Goal: Information Seeking & Learning: Learn about a topic

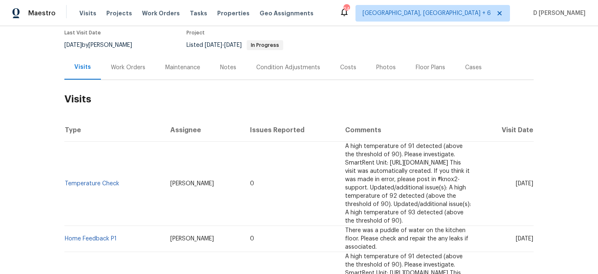
scroll to position [97, 0]
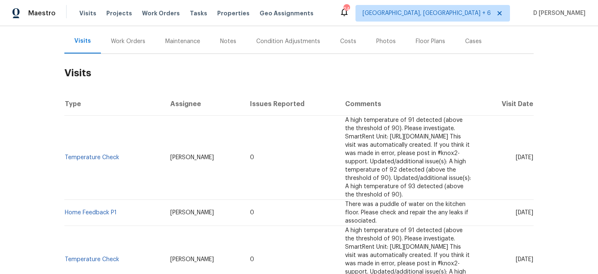
click at [138, 46] on div "Work Orders" at bounding box center [128, 41] width 54 height 24
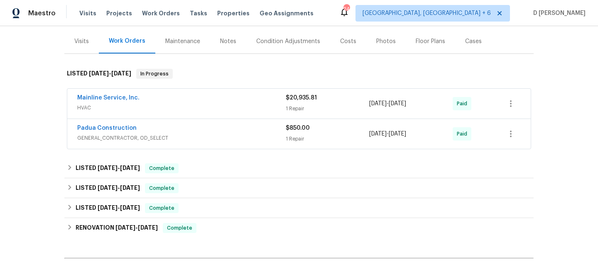
click at [91, 42] on div "Visits" at bounding box center [81, 41] width 34 height 24
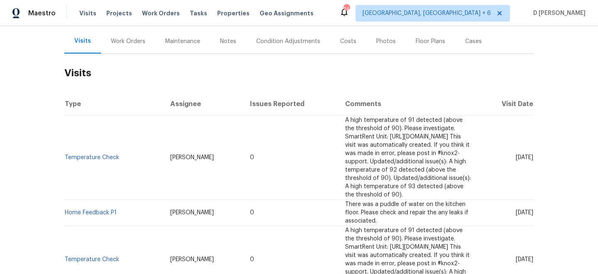
click at [127, 45] on div "Work Orders" at bounding box center [128, 41] width 34 height 8
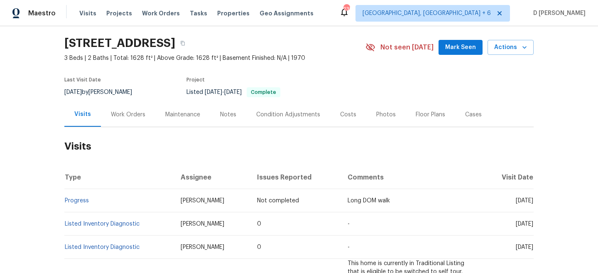
scroll to position [38, 0]
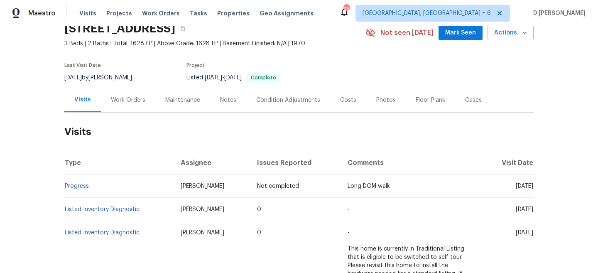
click at [131, 96] on div "Work Orders" at bounding box center [128, 100] width 34 height 8
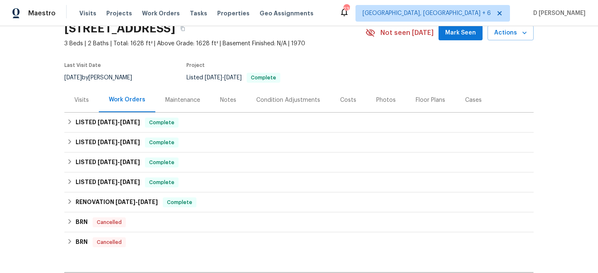
click at [87, 96] on div "Visits" at bounding box center [81, 100] width 15 height 8
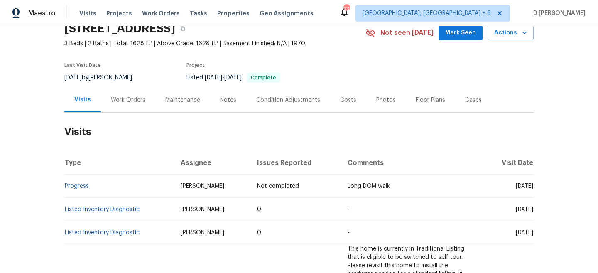
click at [133, 99] on div "Work Orders" at bounding box center [128, 100] width 34 height 8
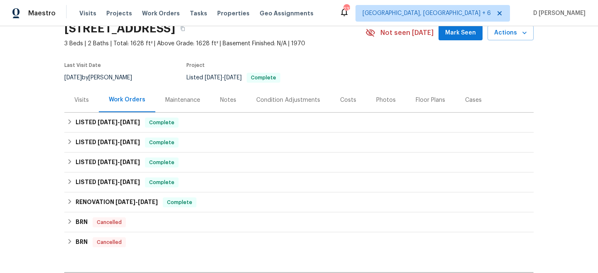
click at [91, 102] on div "Visits" at bounding box center [81, 100] width 34 height 24
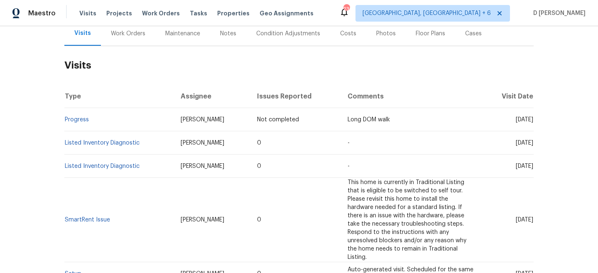
scroll to position [120, 0]
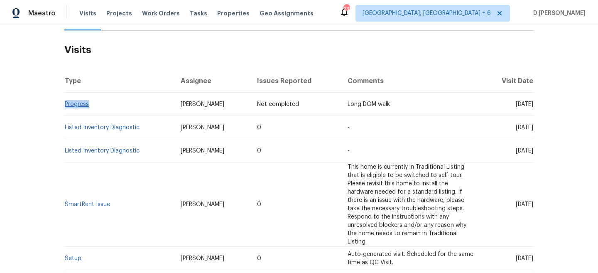
drag, startPoint x: 95, startPoint y: 106, endPoint x: 65, endPoint y: 105, distance: 29.5
click at [65, 105] on td "Progress" at bounding box center [119, 104] width 110 height 23
copy link "Progress"
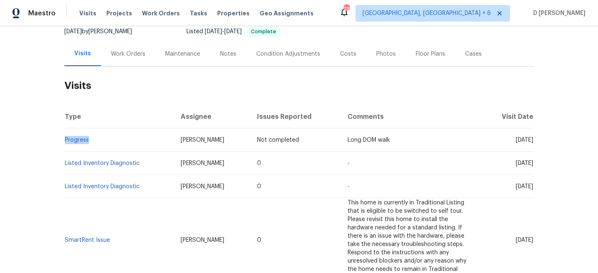
drag, startPoint x: 503, startPoint y: 165, endPoint x: 517, endPoint y: 165, distance: 14.5
click at [517, 165] on span "Tue, Jul 15 2025" at bounding box center [524, 163] width 17 height 6
copy span "Jul 15"
click at [127, 58] on div "Work Orders" at bounding box center [128, 54] width 54 height 24
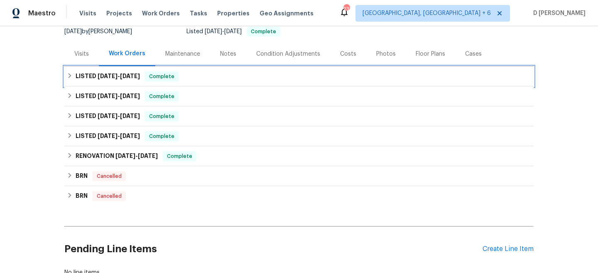
click at [69, 77] on icon at bounding box center [70, 75] width 3 height 5
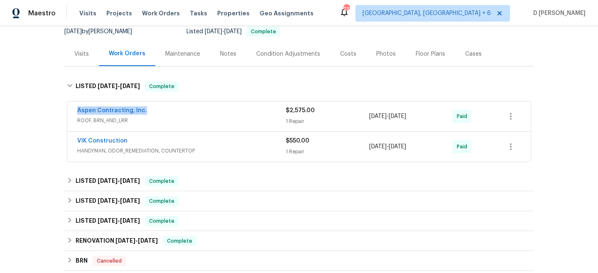
drag, startPoint x: 73, startPoint y: 110, endPoint x: 165, endPoint y: 110, distance: 92.2
click at [165, 110] on div "Aspen Contracting, Inc. ROOF, BRN_AND_LRR $2,575.00 1 Repair 7/17/2025 - 7/28/2…" at bounding box center [298, 116] width 463 height 30
copy link "Aspen Contracting, Inc."
click at [82, 52] on div "Visits" at bounding box center [81, 54] width 15 height 8
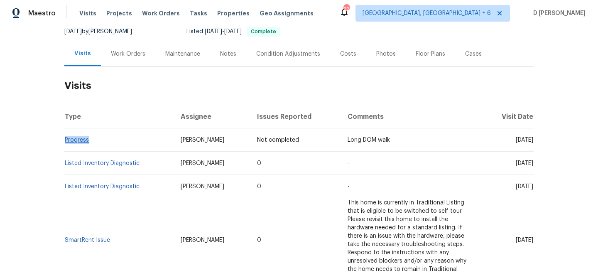
drag, startPoint x: 93, startPoint y: 139, endPoint x: 65, endPoint y: 139, distance: 27.8
click at [65, 139] on td "Progress" at bounding box center [119, 139] width 110 height 23
copy link "Progress"
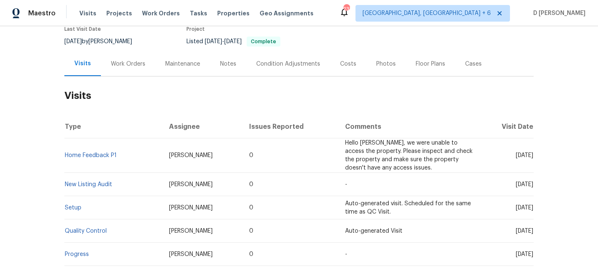
scroll to position [75, 0]
click at [122, 63] on div "Work Orders" at bounding box center [128, 63] width 34 height 8
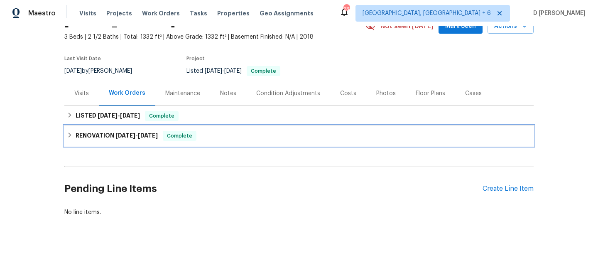
click at [71, 135] on icon at bounding box center [70, 135] width 6 height 6
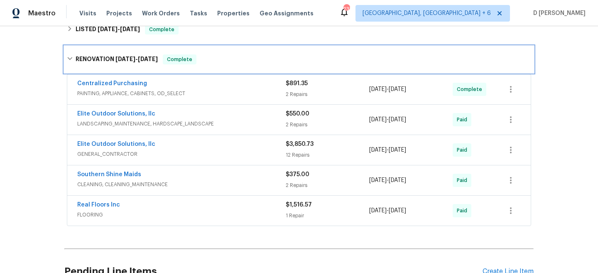
scroll to position [133, 0]
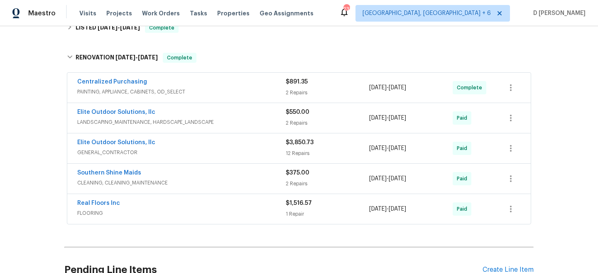
click at [174, 210] on span "FLOORING" at bounding box center [181, 213] width 208 height 8
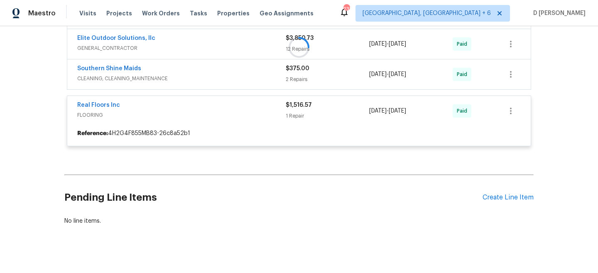
scroll to position [246, 0]
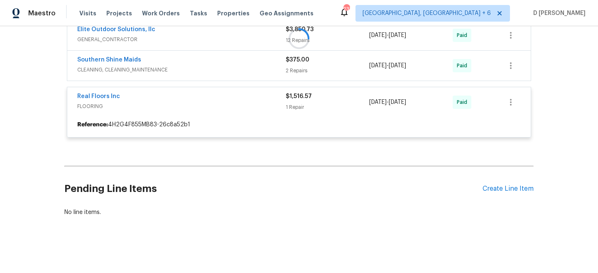
drag, startPoint x: 73, startPoint y: 97, endPoint x: 159, endPoint y: 96, distance: 86.4
click at [159, 96] on div at bounding box center [298, 38] width 469 height 214
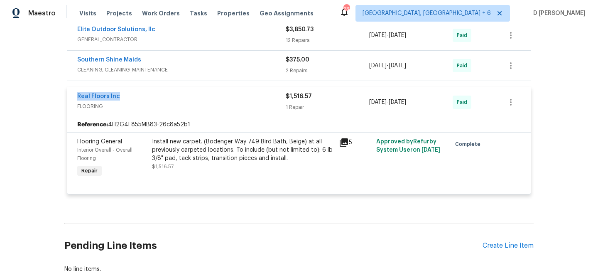
drag, startPoint x: 85, startPoint y: 96, endPoint x: 144, endPoint y: 96, distance: 59.0
click at [144, 96] on div "Real Floors Inc FLOORING $1,516.57 1 Repair 7/8/2025 - 7/11/2025 Paid" at bounding box center [298, 102] width 463 height 30
copy link "Real Floors Inc"
click at [338, 142] on div "5" at bounding box center [354, 158] width 37 height 47
click at [343, 141] on icon at bounding box center [344, 142] width 8 height 8
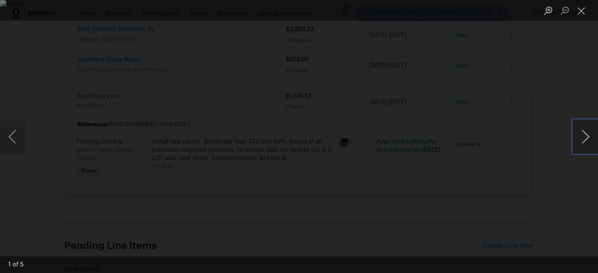
click at [580, 134] on button "Next image" at bounding box center [585, 136] width 25 height 33
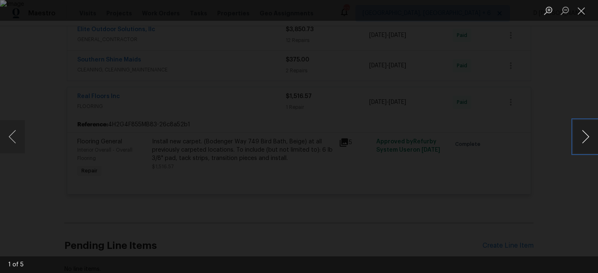
click at [580, 134] on button "Next image" at bounding box center [585, 136] width 25 height 33
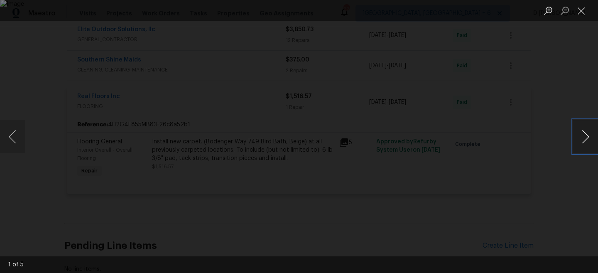
click at [580, 134] on button "Next image" at bounding box center [585, 136] width 25 height 33
click at [581, 13] on button "Close lightbox" at bounding box center [581, 10] width 17 height 15
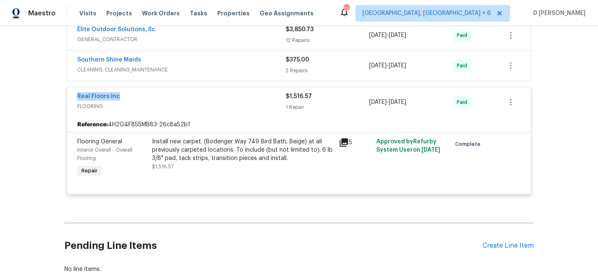
drag, startPoint x: 74, startPoint y: 98, endPoint x: 157, endPoint y: 98, distance: 82.6
click at [157, 98] on div "Real Floors Inc FLOORING $1,516.57 1 Repair 7/8/2025 - 7/11/2025 Paid" at bounding box center [298, 102] width 463 height 30
copy link "Real Floors Inc"
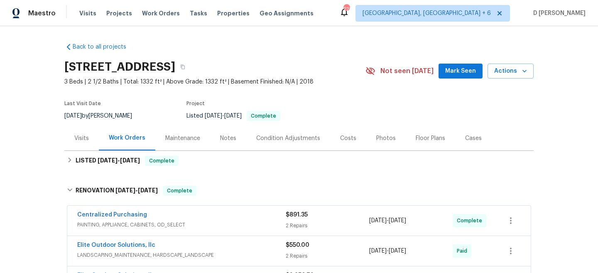
click at [83, 139] on div "Visits" at bounding box center [81, 138] width 15 height 8
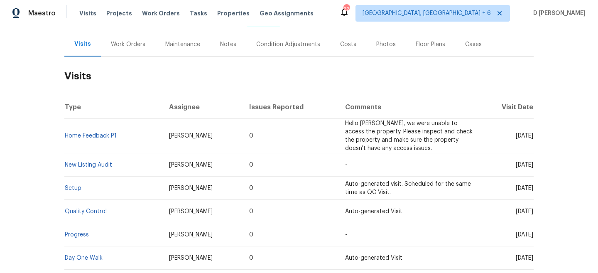
scroll to position [93, 0]
drag, startPoint x: 500, startPoint y: 136, endPoint x: 518, endPoint y: 137, distance: 18.3
click at [518, 137] on span "Tue, Aug 12 2025" at bounding box center [524, 136] width 17 height 6
copy span "Aug 12"
click at [131, 51] on div "Work Orders" at bounding box center [128, 44] width 54 height 24
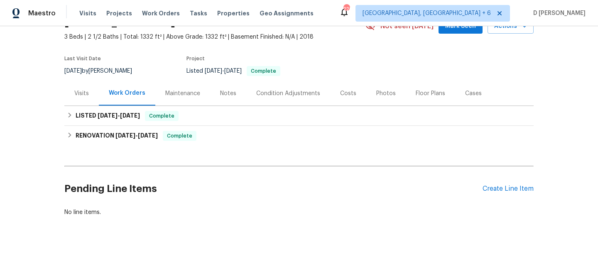
scroll to position [45, 0]
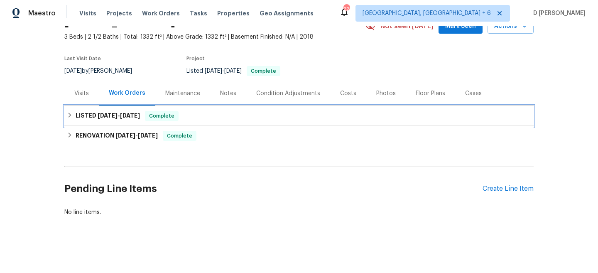
click at [71, 116] on icon at bounding box center [70, 115] width 6 height 6
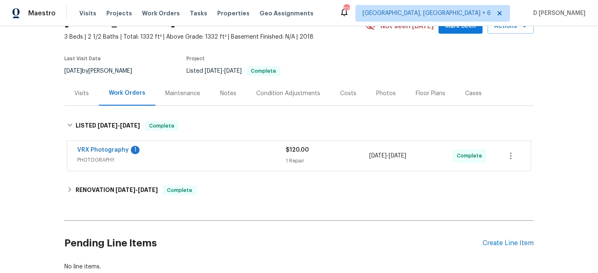
click at [70, 146] on div "VRX Photography 1 PHOTOGRAPHY $120.00 1 Repair 7/23/2025 - 7/24/2025 Complete" at bounding box center [298, 156] width 463 height 30
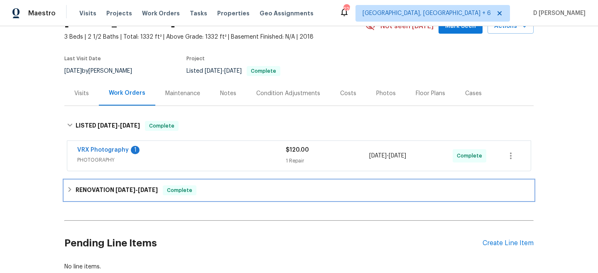
click at [72, 187] on icon at bounding box center [70, 189] width 6 height 6
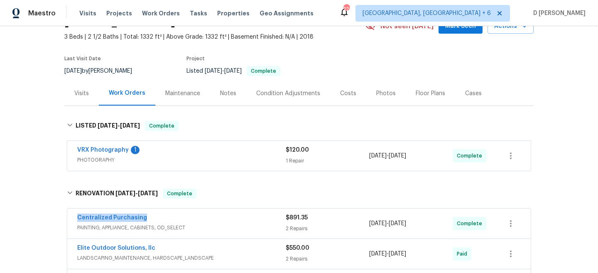
drag, startPoint x: 72, startPoint y: 216, endPoint x: 154, endPoint y: 216, distance: 82.2
click at [154, 216] on div "Centralized Purchasing PAINTING, APPLIANCE, CABINETS, OD_SELECT $891.35 2 Repai…" at bounding box center [298, 223] width 463 height 30
copy link "Centralized Purchasing"
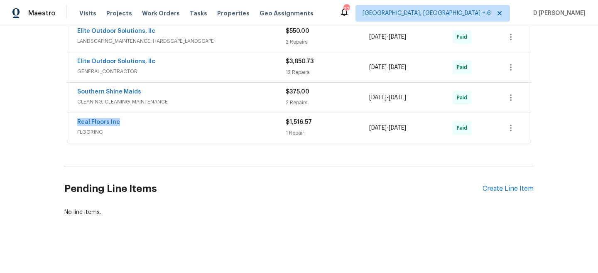
drag, startPoint x: 73, startPoint y: 122, endPoint x: 145, endPoint y: 122, distance: 71.0
click at [145, 122] on div "Real Floors Inc FLOORING $1,516.57 1 Repair 7/8/2025 - 7/11/2025 Paid" at bounding box center [298, 128] width 463 height 30
copy link "Real Floors Inc"
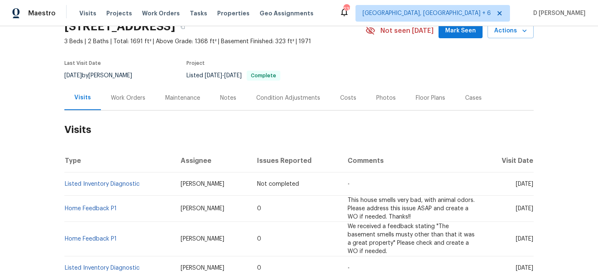
scroll to position [50, 0]
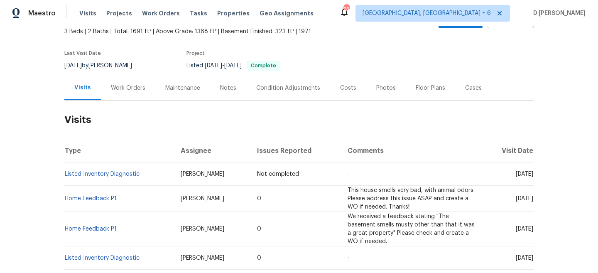
click at [129, 88] on div "Work Orders" at bounding box center [128, 88] width 34 height 8
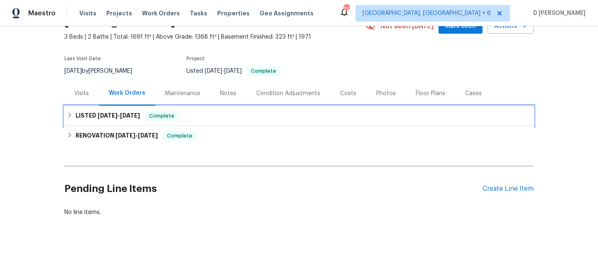
click at [72, 116] on icon at bounding box center [70, 115] width 6 height 6
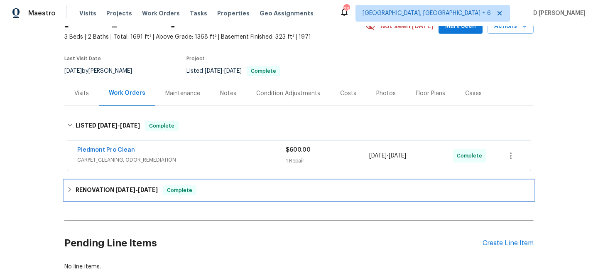
click at [81, 189] on h6 "RENOVATION [DATE] - [DATE]" at bounding box center [117, 190] width 82 height 10
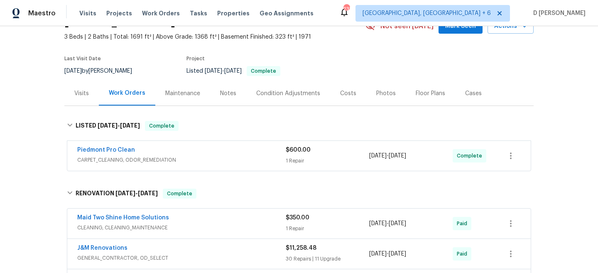
click at [176, 152] on div "Piedmont Pro Clean" at bounding box center [181, 151] width 208 height 10
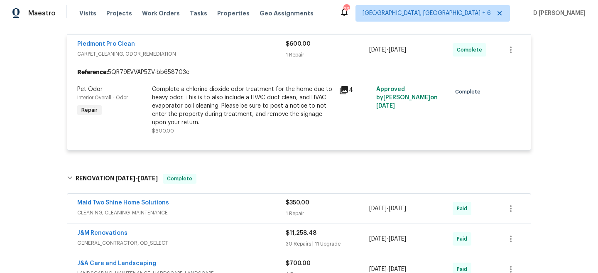
scroll to position [145, 0]
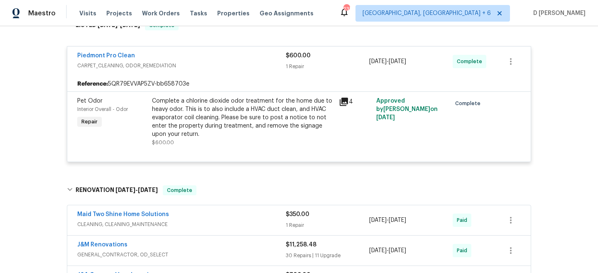
click at [124, 66] on span "CARPET_CLEANING, ODOR_REMEDIATION" at bounding box center [181, 65] width 208 height 8
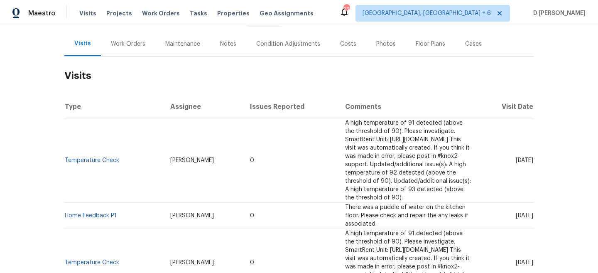
scroll to position [95, 0]
click at [122, 45] on div "Work Orders" at bounding box center [128, 43] width 34 height 8
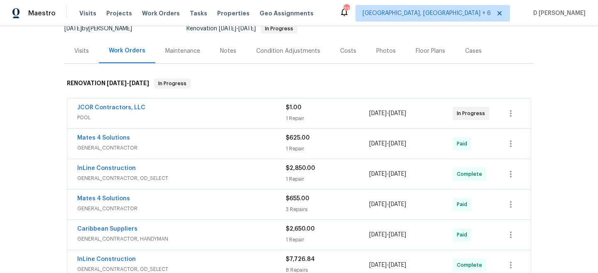
scroll to position [88, 0]
click at [149, 125] on div "JCOR Contractors, LLC POOL $1.00 1 Repair 7/28/2025 - 7/29/2025 In Progress" at bounding box center [298, 113] width 463 height 30
click at [114, 111] on span "JCOR Contractors, LLC" at bounding box center [111, 107] width 68 height 8
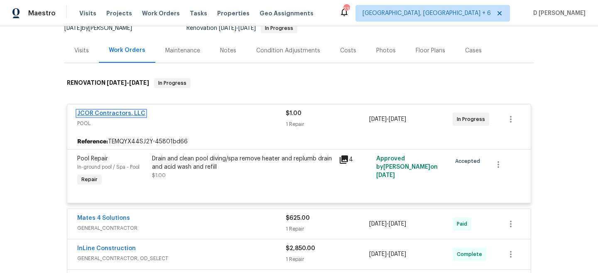
click at [115, 115] on link "JCOR Contractors, LLC" at bounding box center [111, 113] width 68 height 6
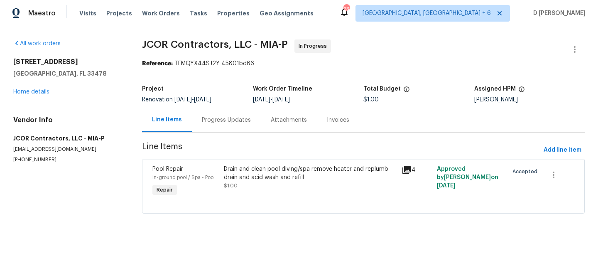
click at [235, 120] on div "Progress Updates" at bounding box center [226, 120] width 49 height 8
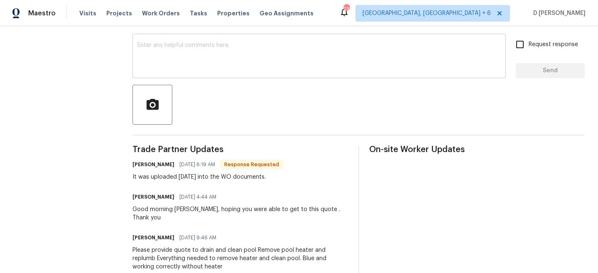
scroll to position [149, 0]
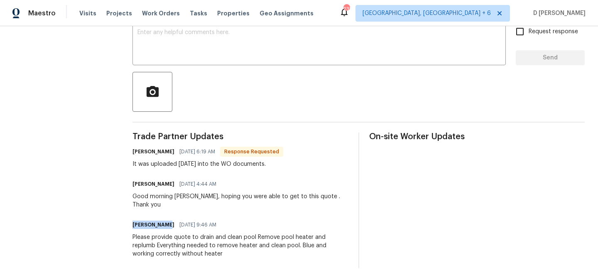
drag, startPoint x: 132, startPoint y: 215, endPoint x: 160, endPoint y: 216, distance: 28.3
click at [160, 216] on div "All work orders 15431 105th Dr N Jupiter, FL 33478 Home details Vendor Info JCO…" at bounding box center [299, 79] width 598 height 404
copy h6 "Jeff Aniello"
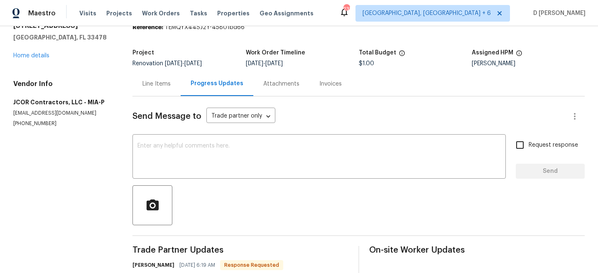
scroll to position [33, 0]
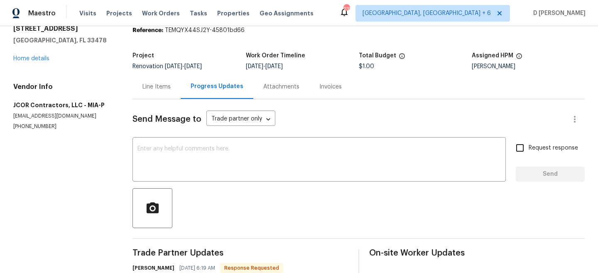
click at [278, 88] on div "Attachments" at bounding box center [281, 87] width 36 height 8
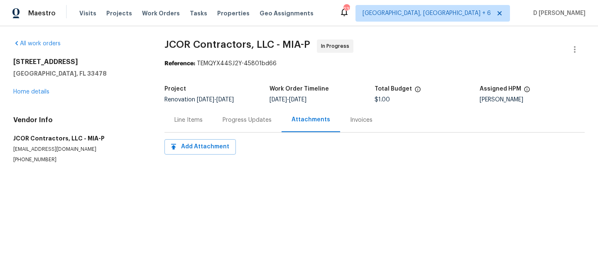
click at [186, 123] on div "Line Items" at bounding box center [188, 120] width 28 height 8
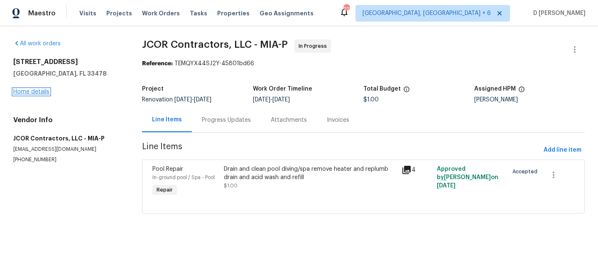
click at [41, 90] on link "Home details" at bounding box center [31, 92] width 36 height 6
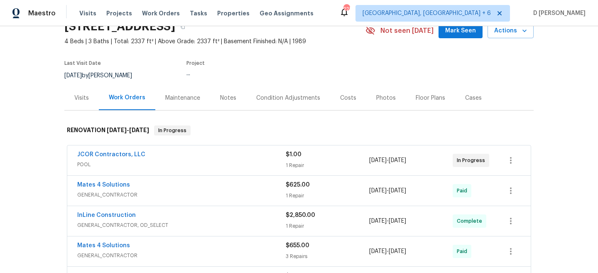
scroll to position [48, 0]
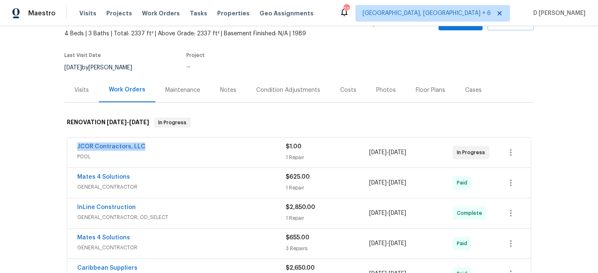
drag, startPoint x: 71, startPoint y: 145, endPoint x: 150, endPoint y: 145, distance: 78.9
click at [150, 145] on div "JCOR Contractors, LLC POOL $1.00 1 Repair 7/28/2025 - 7/29/2025 In Progress" at bounding box center [298, 152] width 463 height 30
copy link "JCOR Contractors, LLC"
click at [157, 151] on div "JCOR Contractors, LLC" at bounding box center [181, 147] width 208 height 10
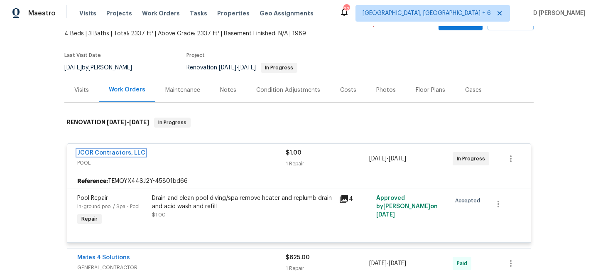
click at [104, 153] on link "JCOR Contractors, LLC" at bounding box center [111, 153] width 68 height 6
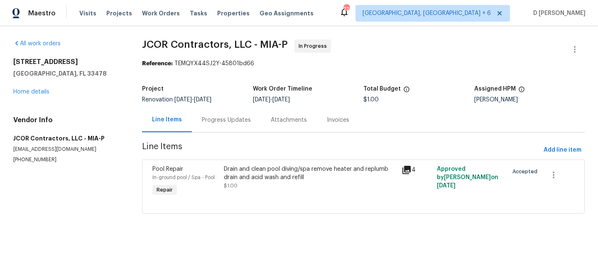
click at [225, 122] on div "Progress Updates" at bounding box center [226, 120] width 49 height 8
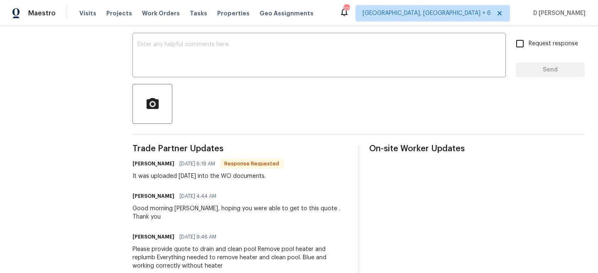
scroll to position [149, 0]
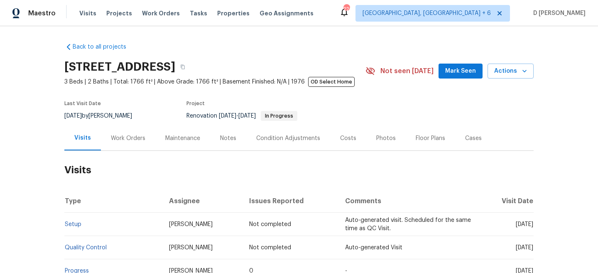
scroll to position [24, 0]
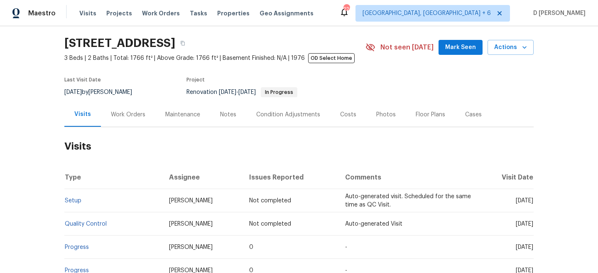
click at [127, 118] on div "Work Orders" at bounding box center [128, 114] width 34 height 8
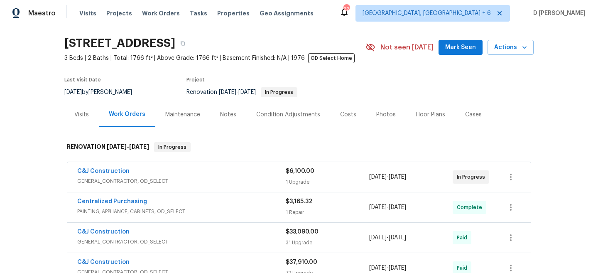
click at [178, 181] on span "GENERAL_CONTRACTOR, OD_SELECT" at bounding box center [181, 181] width 208 height 8
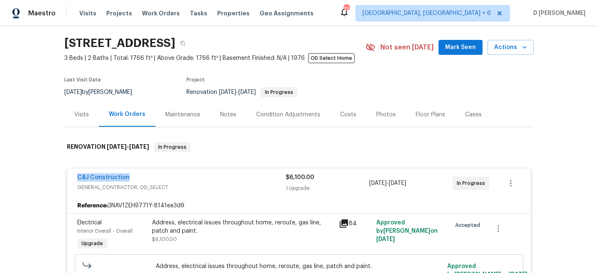
drag, startPoint x: 71, startPoint y: 179, endPoint x: 152, endPoint y: 177, distance: 81.4
click at [152, 177] on div "C&J Construction GENERAL_CONTRACTOR, OD_SELECT $6,100.00 1 Upgrade [DATE] - [DA…" at bounding box center [298, 183] width 463 height 30
copy link "C&J Construction"
click at [84, 117] on div "Visits" at bounding box center [81, 114] width 15 height 8
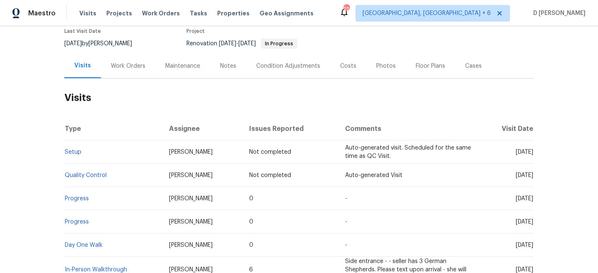
scroll to position [77, 0]
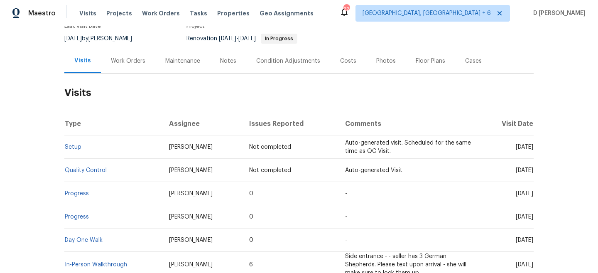
drag, startPoint x: 501, startPoint y: 193, endPoint x: 518, endPoint y: 192, distance: 16.7
click at [518, 192] on span "[DATE]" at bounding box center [524, 194] width 17 height 6
copy span "Aug 11"
click at [123, 60] on div "Work Orders" at bounding box center [128, 61] width 34 height 8
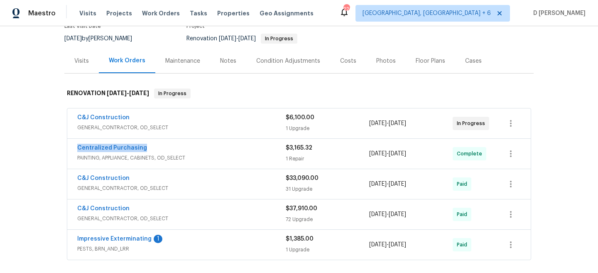
drag, startPoint x: 75, startPoint y: 148, endPoint x: 175, endPoint y: 148, distance: 99.7
click at [175, 148] on div "Centralized Purchasing PAINTING, APPLIANCE, CABINETS, OD_SELECT $3,165.32 1 Rep…" at bounding box center [298, 154] width 463 height 30
copy link "Centralized Purchasing"
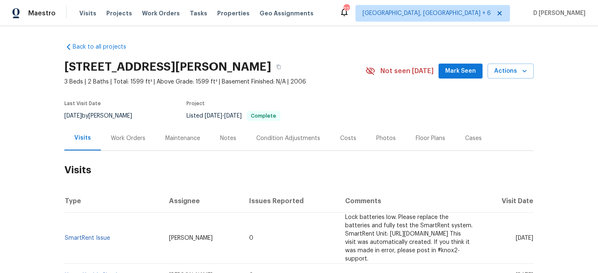
scroll to position [33, 0]
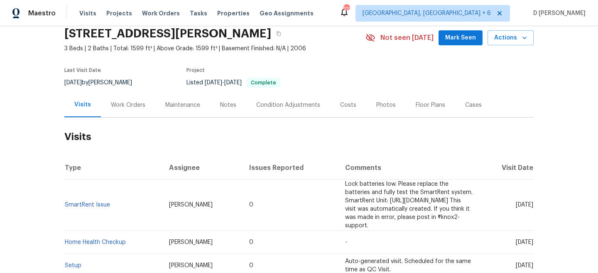
click at [120, 105] on div "Work Orders" at bounding box center [128, 105] width 34 height 8
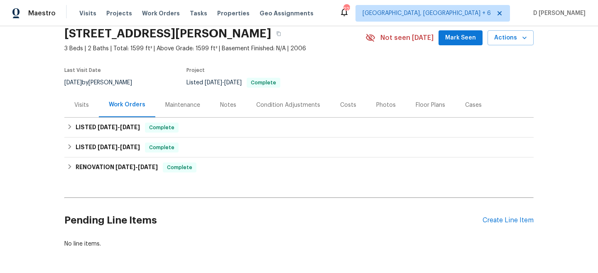
click at [84, 107] on div "Visits" at bounding box center [81, 105] width 15 height 8
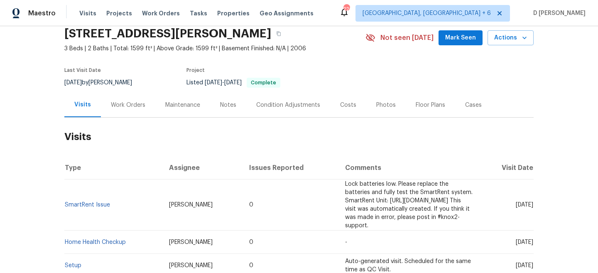
drag, startPoint x: 500, startPoint y: 201, endPoint x: 518, endPoint y: 201, distance: 18.7
click at [518, 202] on span "Tue, Aug 19 2025" at bounding box center [524, 205] width 17 height 6
copy span "Aug 19"
click at [131, 105] on div "Work Orders" at bounding box center [128, 105] width 34 height 8
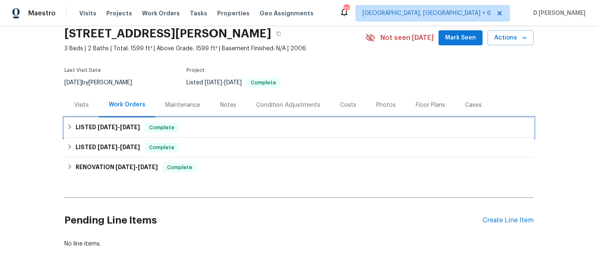
click at [75, 122] on div "LISTED 7/25/25 - 7/27/25 Complete" at bounding box center [299, 127] width 464 height 10
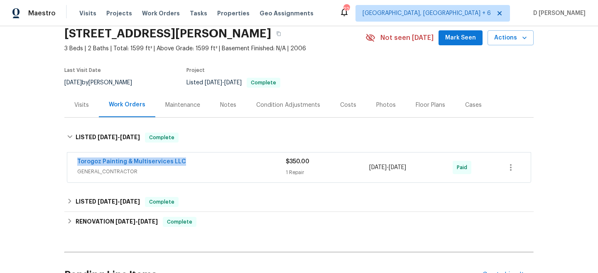
drag, startPoint x: 71, startPoint y: 162, endPoint x: 222, endPoint y: 162, distance: 151.2
click at [222, 162] on div "Torogoz Painting & Multiservices LLC GENERAL_CONTRACTOR $350.00 1 Repair 7/25/2…" at bounding box center [298, 167] width 463 height 30
copy link "Torogoz Painting & Multiservices LLC"
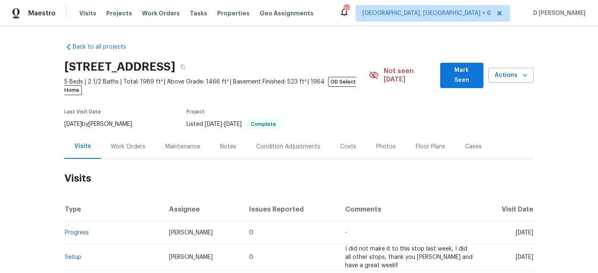
click at [120, 142] on div "Work Orders" at bounding box center [128, 146] width 34 height 8
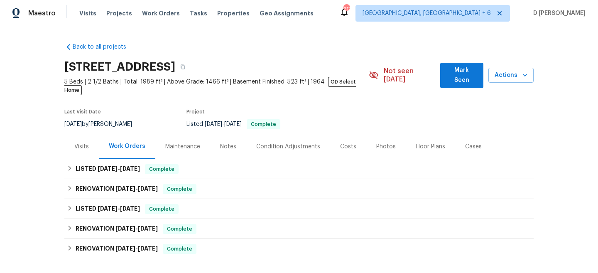
click at [81, 142] on div "Visits" at bounding box center [81, 146] width 15 height 8
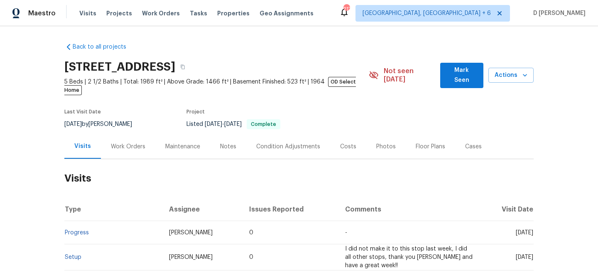
scroll to position [39, 0]
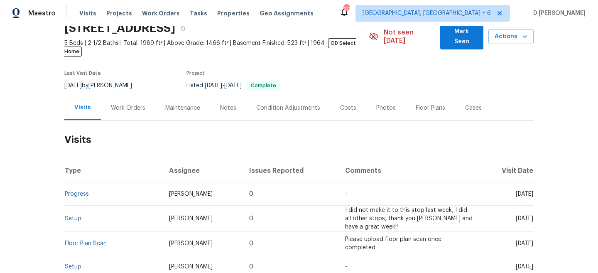
drag, startPoint x: 499, startPoint y: 185, endPoint x: 518, endPoint y: 185, distance: 19.1
click at [518, 191] on span "[DATE]" at bounding box center [524, 194] width 17 height 6
copy span "[DATE]"
click at [139, 104] on div "Work Orders" at bounding box center [128, 108] width 34 height 8
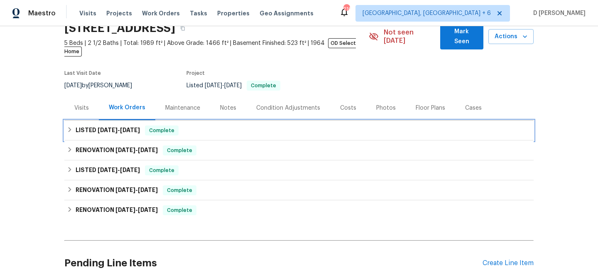
click at [74, 125] on div "LISTED [DATE] - [DATE] Complete" at bounding box center [299, 130] width 464 height 10
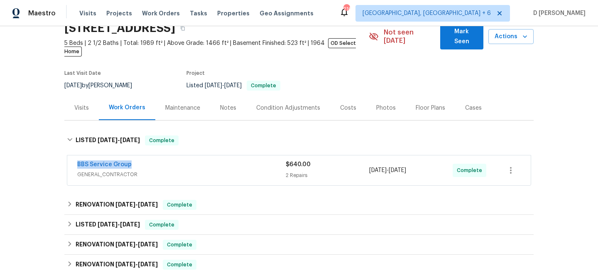
drag, startPoint x: 74, startPoint y: 156, endPoint x: 153, endPoint y: 156, distance: 78.9
click at [153, 156] on div "BBS Service Group GENERAL_CONTRACTOR $640.00 2 Repairs [DATE] - [DATE] Complete" at bounding box center [298, 170] width 463 height 30
copy link "BBS Service Group"
